Goal: Task Accomplishment & Management: Manage account settings

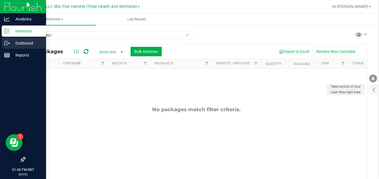
click at [8, 41] on icon at bounding box center [7, 43] width 6 height 6
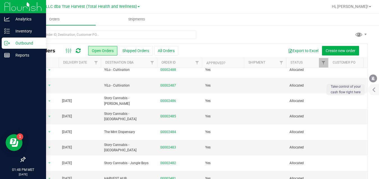
scroll to position [70, 0]
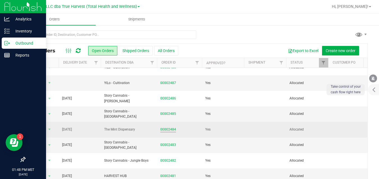
click at [165, 130] on link "00002484" at bounding box center [168, 129] width 16 height 5
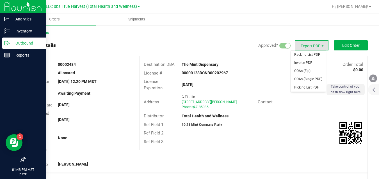
click at [315, 44] on span "Export PDF" at bounding box center [312, 45] width 34 height 10
click at [304, 60] on span "Invoice PDF" at bounding box center [308, 63] width 35 height 8
click at [298, 54] on span "Packing List PDF" at bounding box center [308, 55] width 35 height 8
click at [298, 71] on span "COAs (Zip)" at bounding box center [308, 71] width 35 height 8
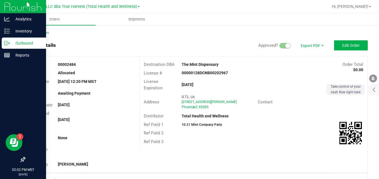
click at [10, 41] on p "Outbound" at bounding box center [27, 43] width 34 height 7
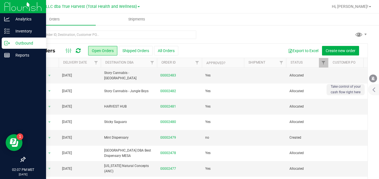
scroll to position [141, 0]
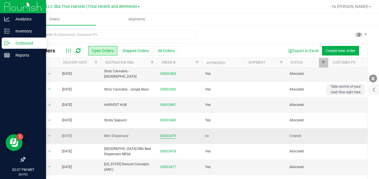
click at [170, 136] on link "00002479" at bounding box center [168, 136] width 16 height 5
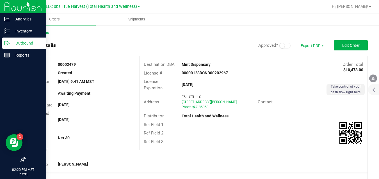
click at [6, 43] on icon at bounding box center [7, 43] width 6 height 6
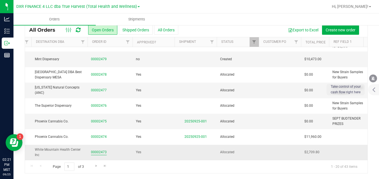
click at [103, 150] on link "00002473" at bounding box center [99, 152] width 16 height 5
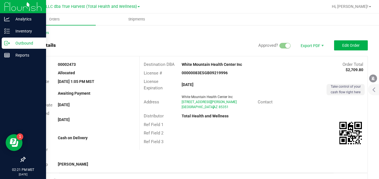
click at [8, 42] on icon at bounding box center [5, 43] width 3 height 4
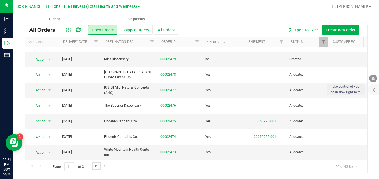
click at [96, 164] on span "Go to the next page" at bounding box center [96, 166] width 4 height 4
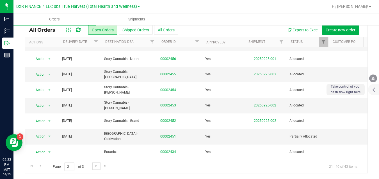
scroll to position [202, 0]
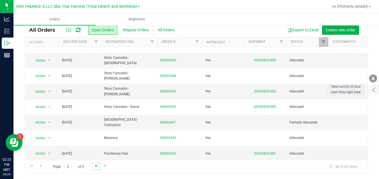
click at [94, 165] on span "Go to the next page" at bounding box center [96, 166] width 4 height 4
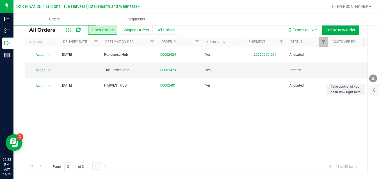
scroll to position [0, 0]
click at [162, 70] on link "00002423" at bounding box center [168, 70] width 16 height 5
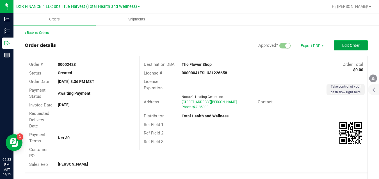
click at [355, 44] on button "Edit Order" at bounding box center [351, 45] width 34 height 10
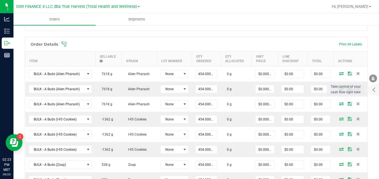
scroll to position [159, 0]
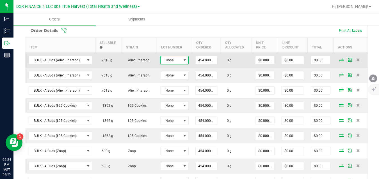
click at [184, 62] on span at bounding box center [184, 60] width 4 height 4
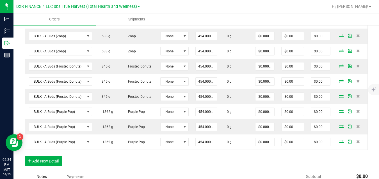
scroll to position [256, 0]
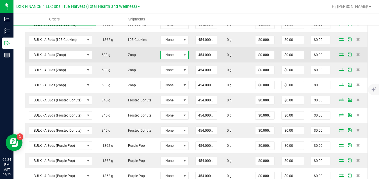
click at [188, 56] on span at bounding box center [184, 55] width 7 height 8
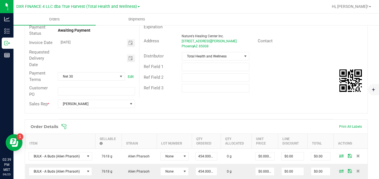
scroll to position [0, 0]
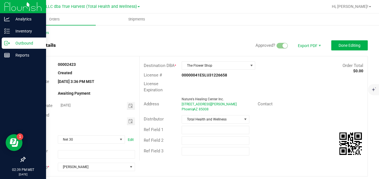
click at [6, 43] on icon at bounding box center [7, 43] width 6 height 6
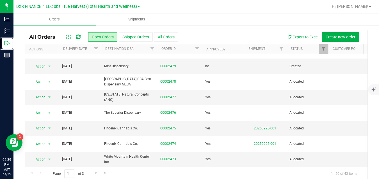
scroll to position [21, 0]
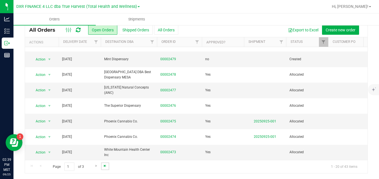
click at [106, 166] on span "Go to the last page" at bounding box center [105, 166] width 4 height 4
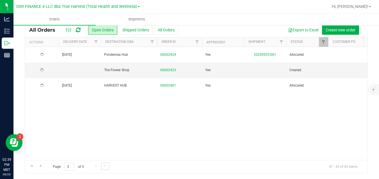
scroll to position [0, 0]
